Goal: Register for event/course

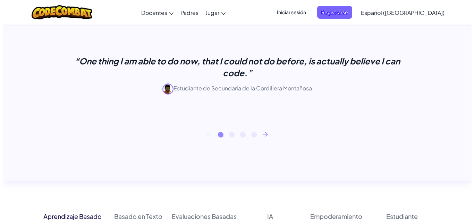
scroll to position [214, 0]
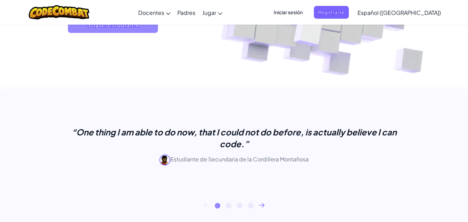
click at [118, 27] on span "Soy un Estudiante" at bounding box center [113, 24] width 90 height 17
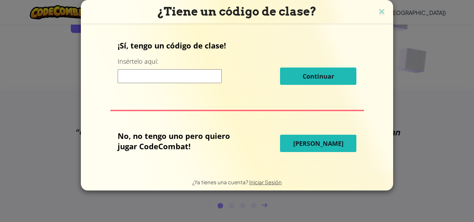
click at [156, 72] on input at bounding box center [170, 76] width 104 height 14
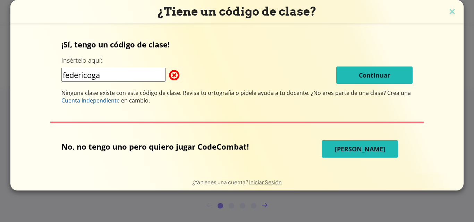
click at [169, 75] on span at bounding box center [169, 75] width 0 height 14
click at [169, 74] on span at bounding box center [169, 75] width 0 height 14
click at [138, 74] on input "federicoga" at bounding box center [113, 75] width 104 height 14
type input "f"
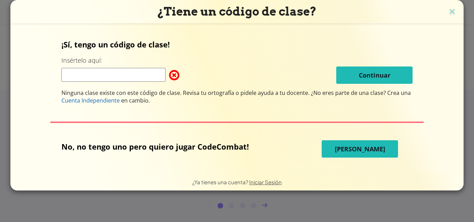
drag, startPoint x: 139, startPoint y: 75, endPoint x: 153, endPoint y: 86, distance: 18.3
click at [139, 75] on input at bounding box center [113, 75] width 104 height 14
click at [355, 71] on div "¡Sí, tengo un código de clase! Insértelo aquí: Continuar Ninguna clase existe c…" at bounding box center [236, 99] width 439 height 136
drag, startPoint x: 354, startPoint y: 67, endPoint x: 306, endPoint y: 76, distance: 48.7
click at [315, 72] on div "Continuar" at bounding box center [236, 75] width 351 height 17
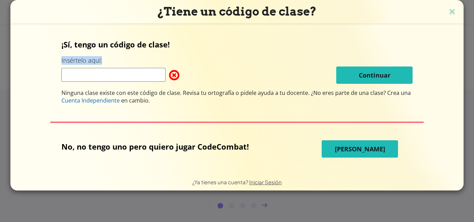
click at [120, 83] on div "Continuar" at bounding box center [236, 75] width 351 height 17
click at [126, 75] on input at bounding box center [113, 75] width 104 height 14
type input "federicoga1003"
click at [361, 142] on button "[PERSON_NAME]" at bounding box center [359, 148] width 76 height 17
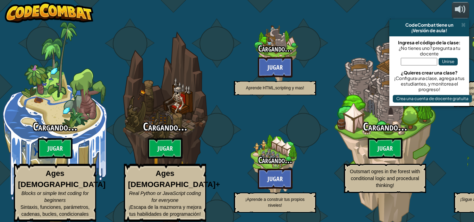
select select "es-419"
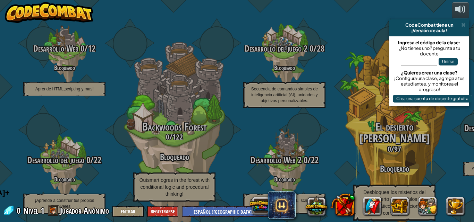
click at [408, 64] on input "text" at bounding box center [418, 62] width 36 height 8
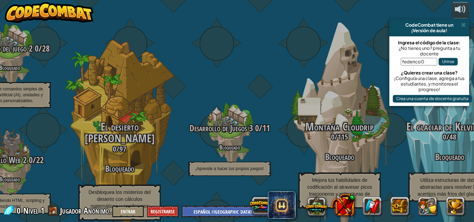
type input "federico0"
click at [448, 63] on button "Unirse" at bounding box center [447, 62] width 19 height 8
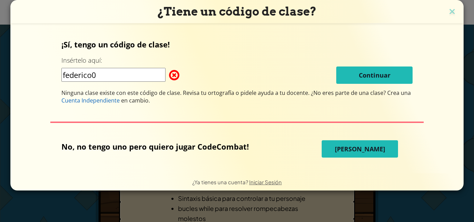
click at [102, 78] on input "federico0" at bounding box center [113, 75] width 104 height 14
type input "f"
click at [447, 12] on img at bounding box center [451, 12] width 9 height 10
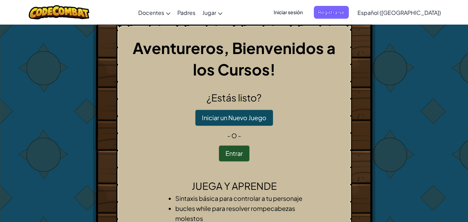
click at [305, 11] on span "Iniciar sesión" at bounding box center [288, 12] width 37 height 13
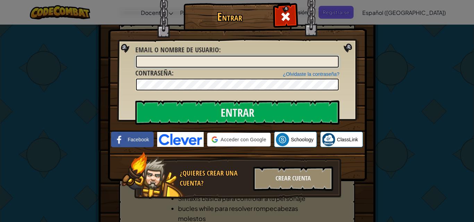
type input "FedericoO1003"
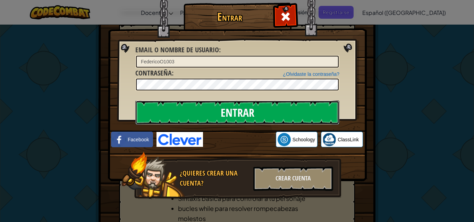
click at [214, 115] on input "Entrar" at bounding box center [237, 113] width 204 height 24
